Goal: Use online tool/utility: Utilize a website feature to perform a specific function

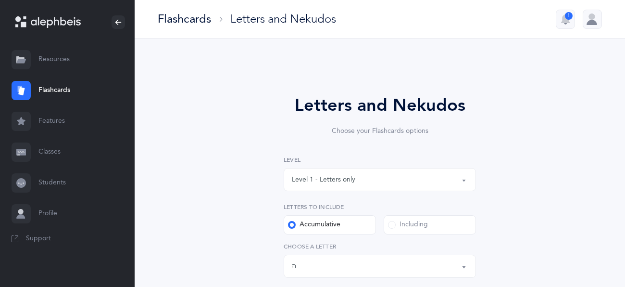
select select "27"
select select "single"
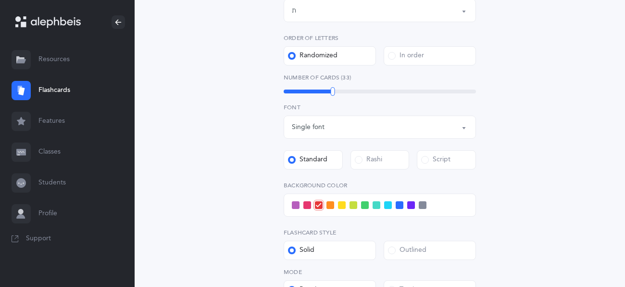
scroll to position [252, 0]
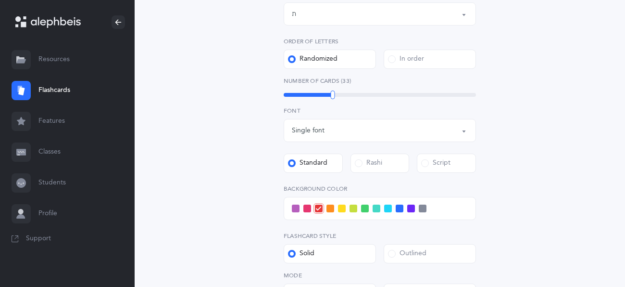
click at [354, 208] on span at bounding box center [353, 208] width 8 height 8
click at [0, 0] on input "checkbox" at bounding box center [0, 0] width 0 height 0
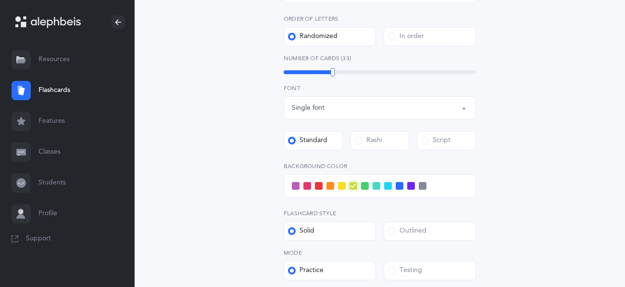
scroll to position [233, 0]
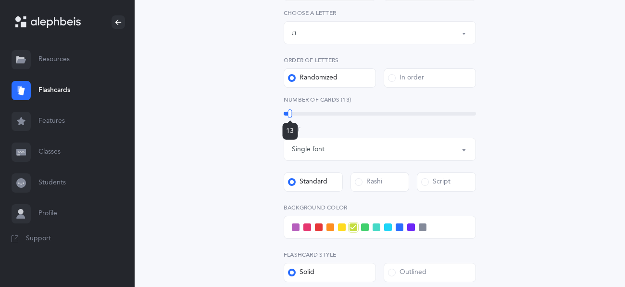
drag, startPoint x: 332, startPoint y: 112, endPoint x: 290, endPoint y: 117, distance: 42.6
click at [290, 117] on div "13" at bounding box center [290, 113] width 4 height 9
click at [552, 128] on div "Letters and Nekudos Choose your Flashcards options Level 1 - Letters only Level…" at bounding box center [380, 119] width 437 height 574
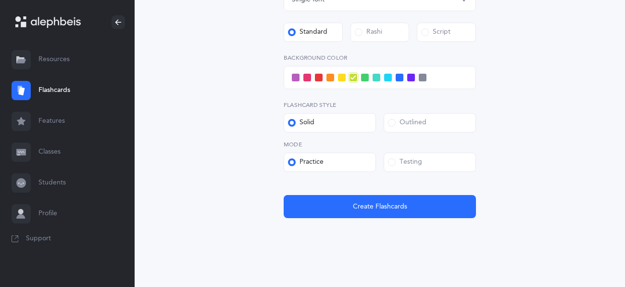
scroll to position [390, 0]
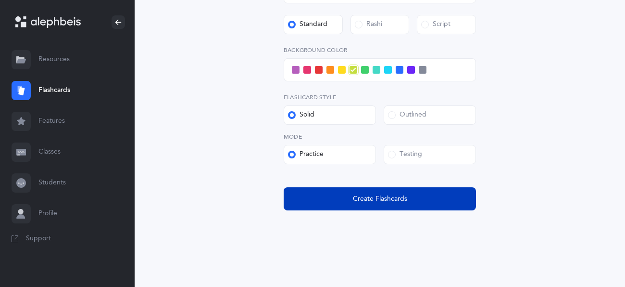
click at [391, 197] on span "Create Flashcards" at bounding box center [380, 199] width 54 height 10
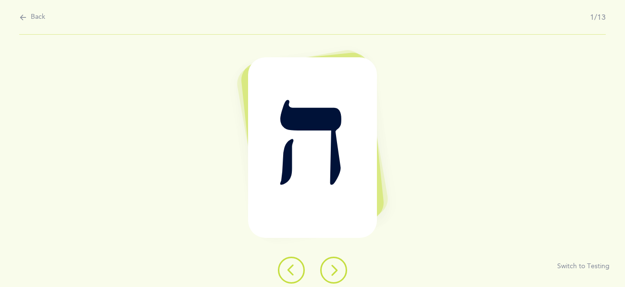
scroll to position [0, 0]
click at [334, 273] on icon at bounding box center [334, 270] width 12 height 12
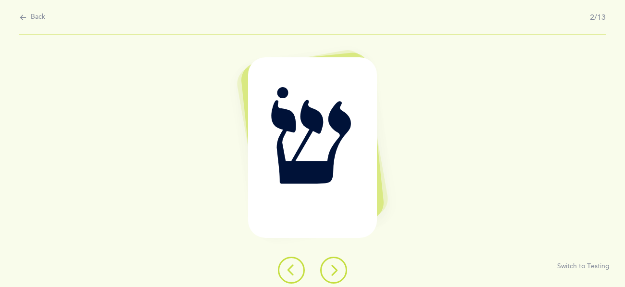
click at [335, 274] on icon at bounding box center [334, 270] width 12 height 12
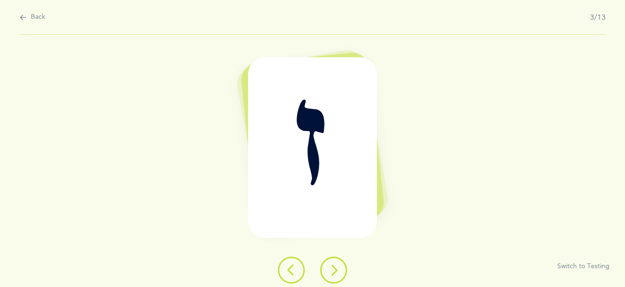
click at [338, 276] on button at bounding box center [333, 269] width 27 height 27
click at [335, 271] on icon at bounding box center [334, 270] width 12 height 12
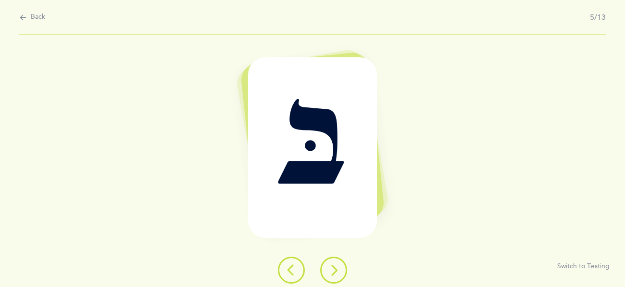
click at [335, 272] on icon at bounding box center [334, 270] width 12 height 12
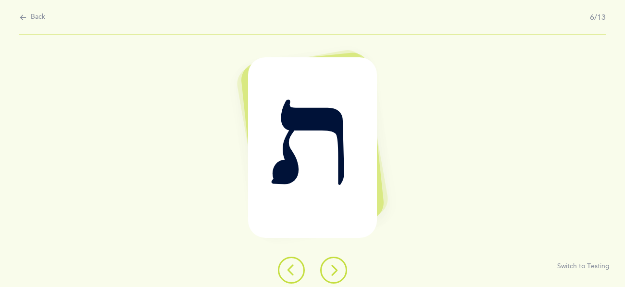
click at [336, 272] on icon at bounding box center [334, 270] width 12 height 12
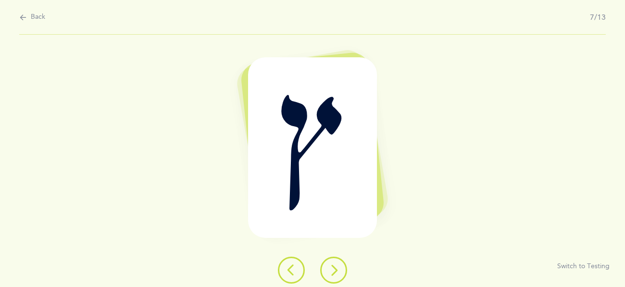
click at [338, 280] on button at bounding box center [333, 269] width 27 height 27
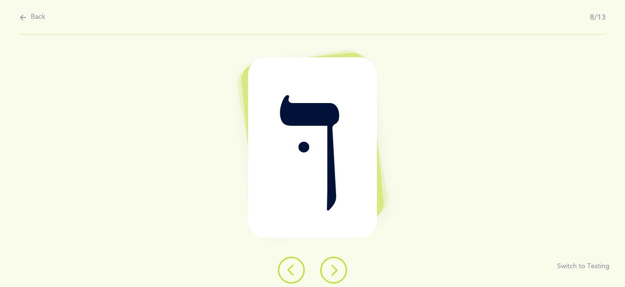
click at [333, 265] on icon at bounding box center [334, 270] width 12 height 12
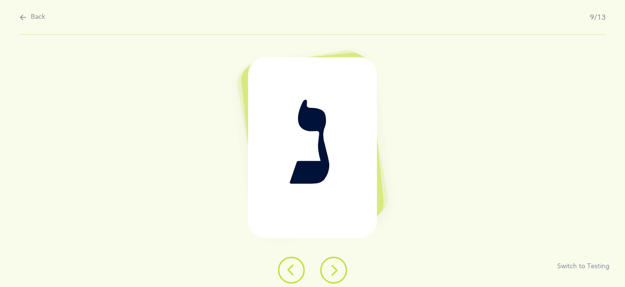
click at [334, 268] on icon at bounding box center [334, 270] width 12 height 12
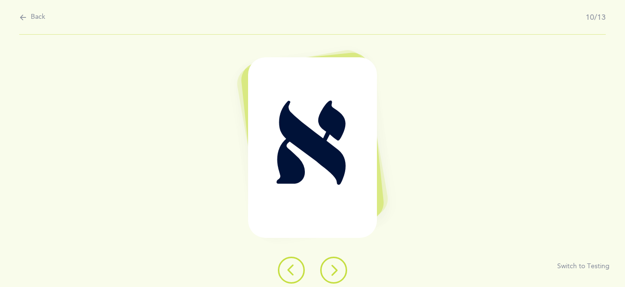
click at [336, 274] on icon at bounding box center [334, 270] width 12 height 12
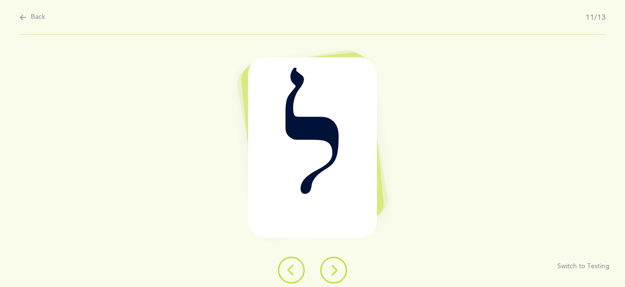
click at [334, 266] on icon at bounding box center [334, 270] width 12 height 12
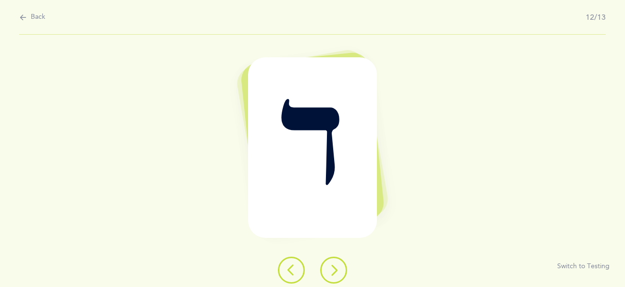
click at [335, 271] on icon at bounding box center [334, 270] width 12 height 12
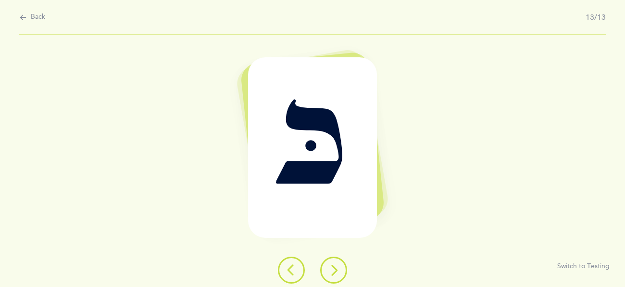
click at [333, 253] on div "כּ Switch to Testing" at bounding box center [312, 161] width 625 height 252
click at [332, 265] on icon at bounding box center [334, 270] width 12 height 12
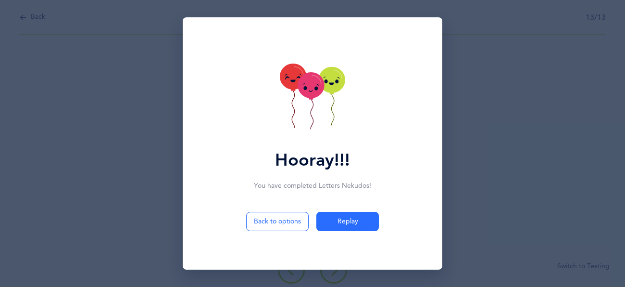
click at [327, 105] on icon at bounding box center [312, 97] width 65 height 68
click at [327, 106] on icon at bounding box center [312, 97] width 65 height 68
click at [329, 108] on icon at bounding box center [312, 97] width 65 height 68
click at [330, 110] on icon at bounding box center [312, 97] width 65 height 68
click at [331, 111] on icon at bounding box center [312, 97] width 65 height 68
